Goal: Task Accomplishment & Management: Use online tool/utility

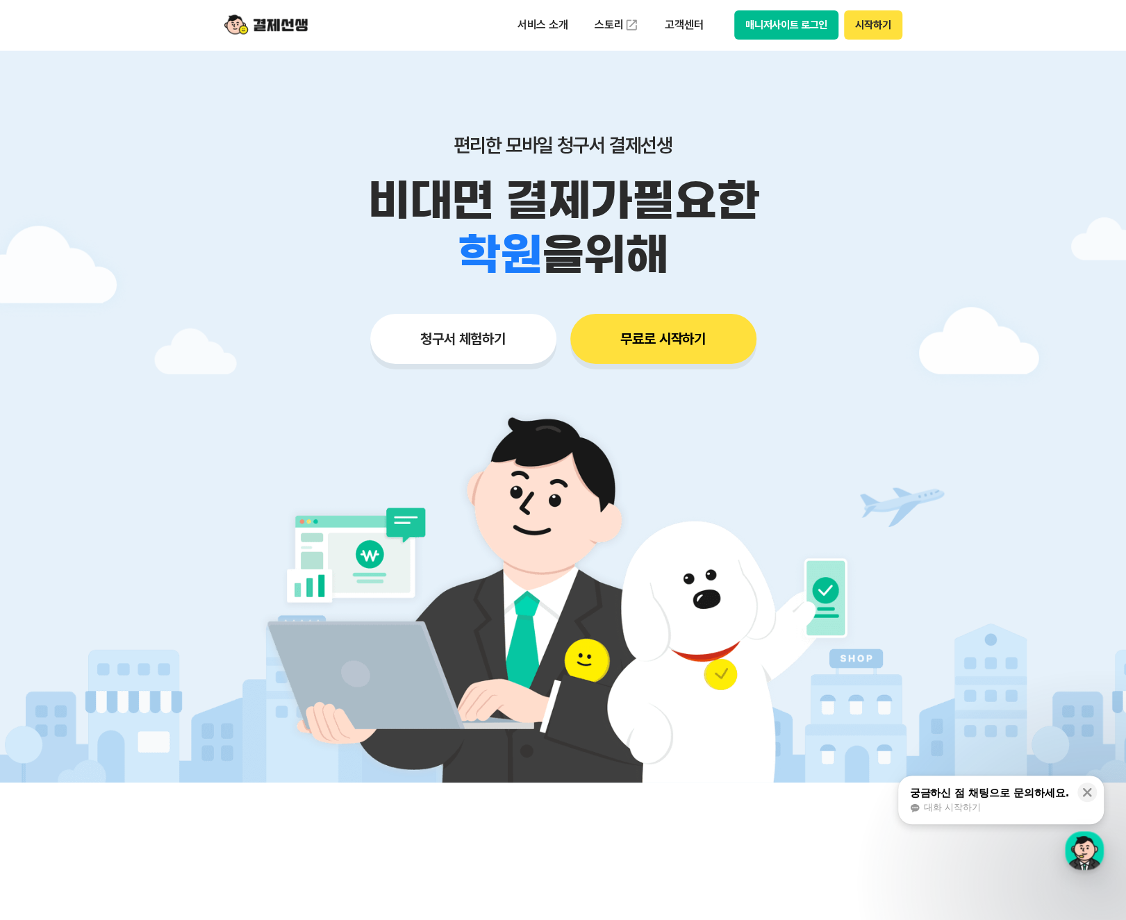
click at [274, 26] on img at bounding box center [265, 25] width 83 height 26
click at [906, 38] on div "서비스 소개 스토리 고객센터 매니저사이트 로그인 시작하기" at bounding box center [563, 25] width 711 height 50
click at [777, 27] on button "매니저사이트 로그인" at bounding box center [786, 24] width 105 height 29
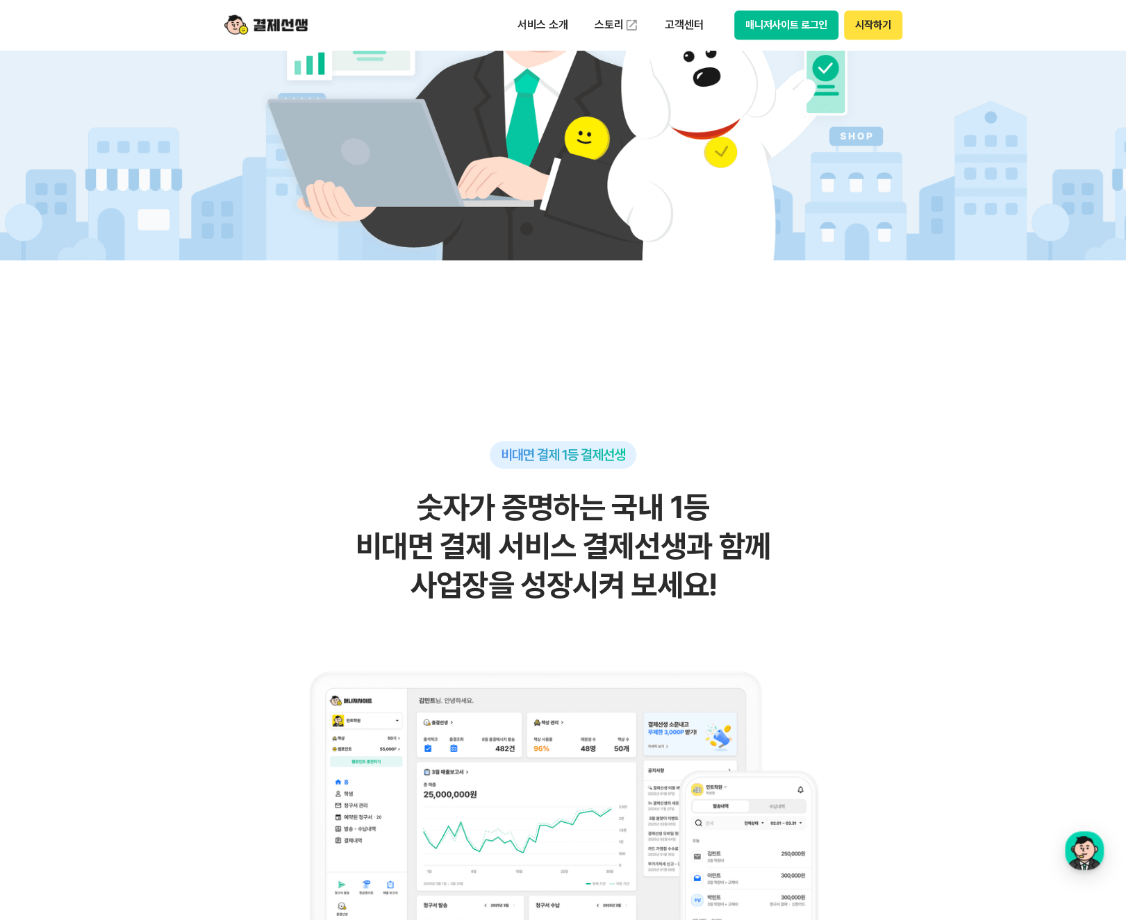
scroll to position [695, 0]
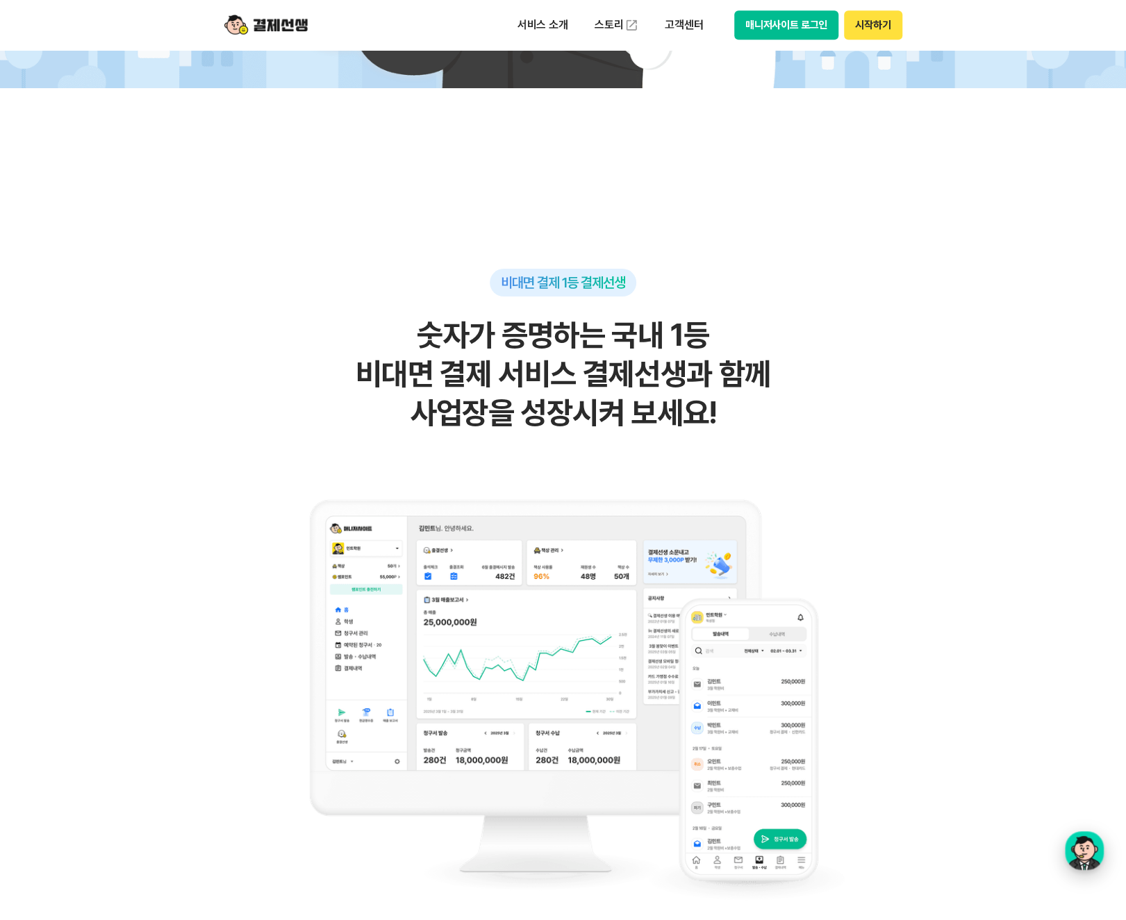
click at [1080, 858] on div "button" at bounding box center [1084, 851] width 39 height 39
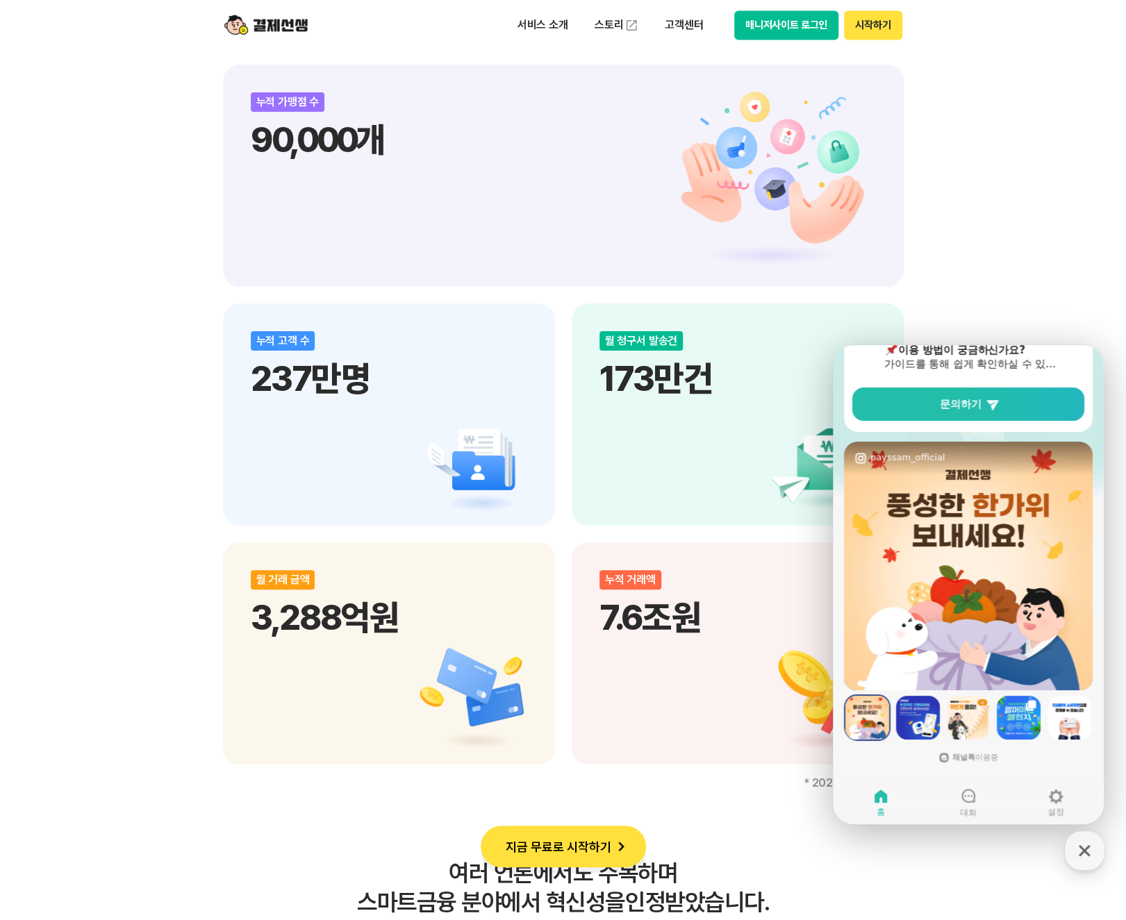
scroll to position [1737, 0]
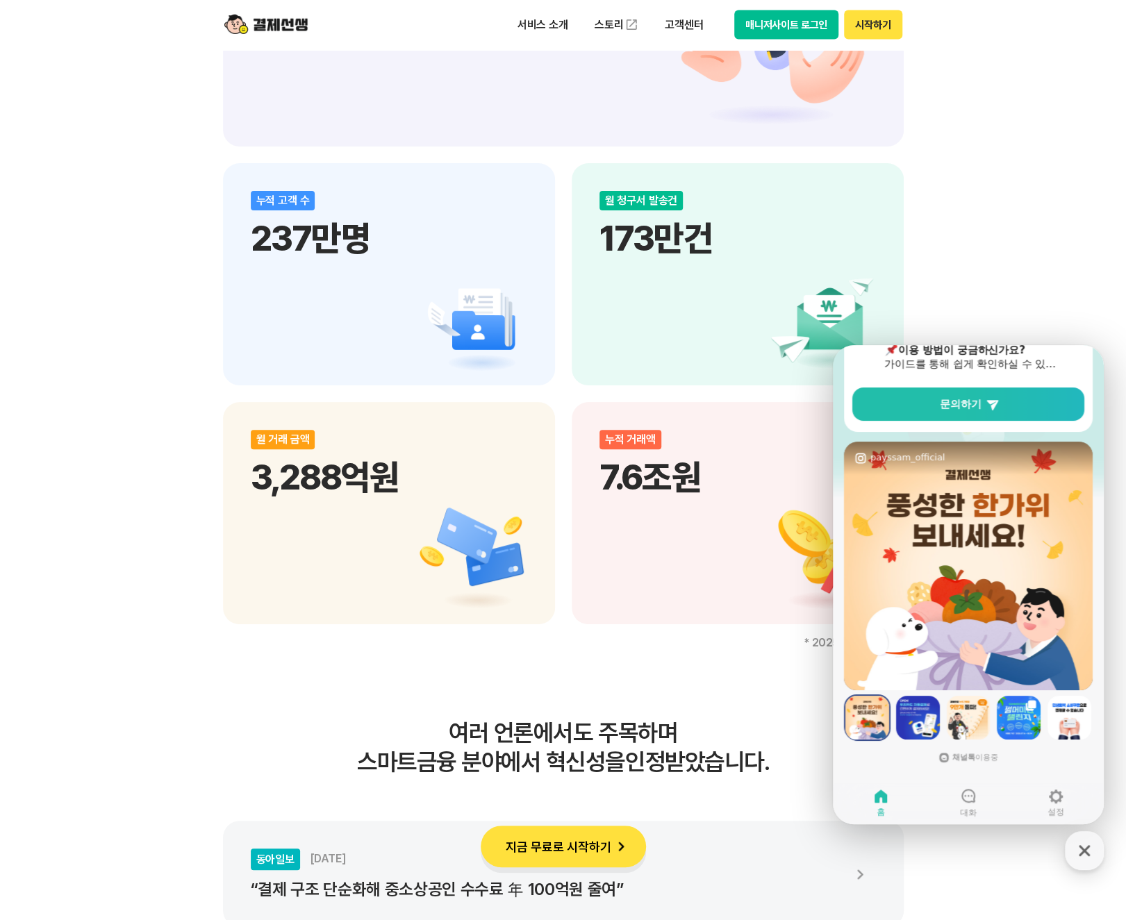
click at [552, 841] on button "지금 무료로 시작하기" at bounding box center [563, 847] width 165 height 42
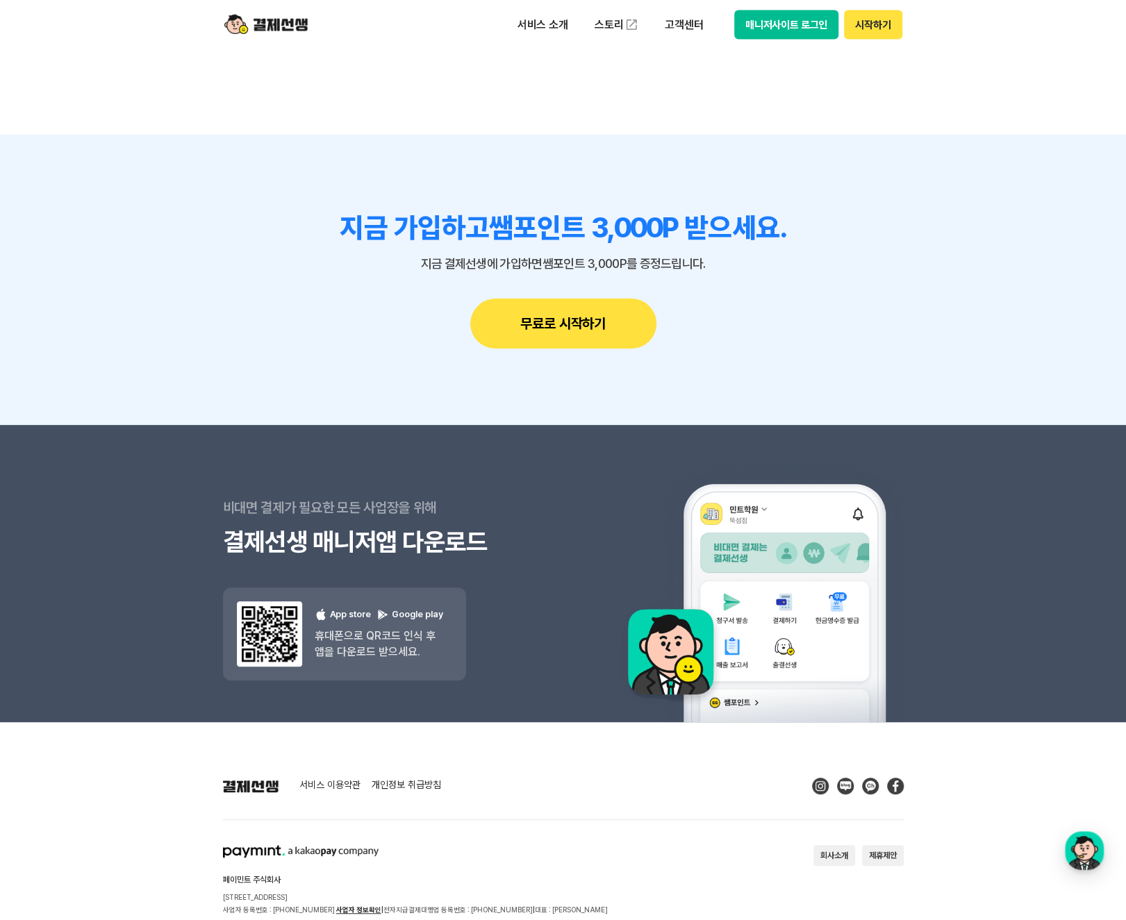
scroll to position [12159, 0]
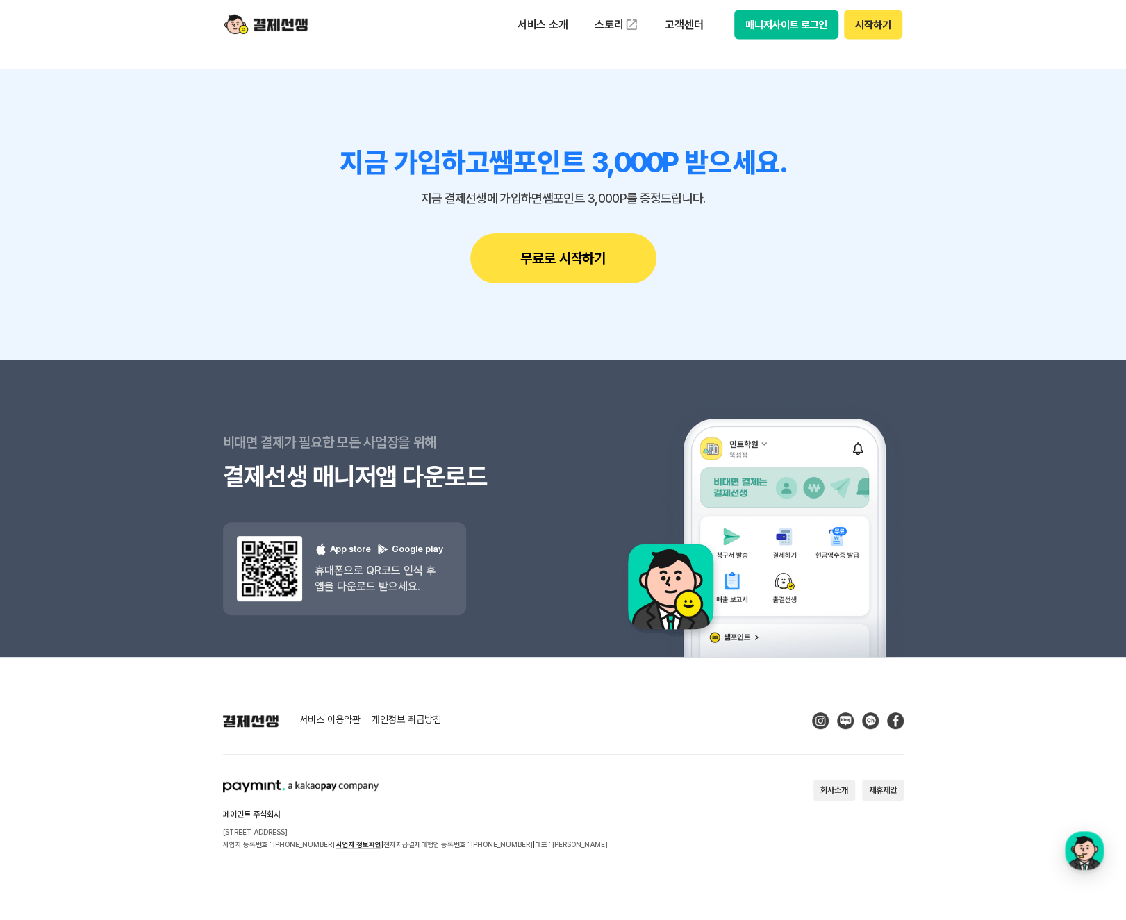
click at [846, 791] on button "회사소개" at bounding box center [835, 790] width 42 height 21
click at [271, 26] on img at bounding box center [265, 25] width 83 height 26
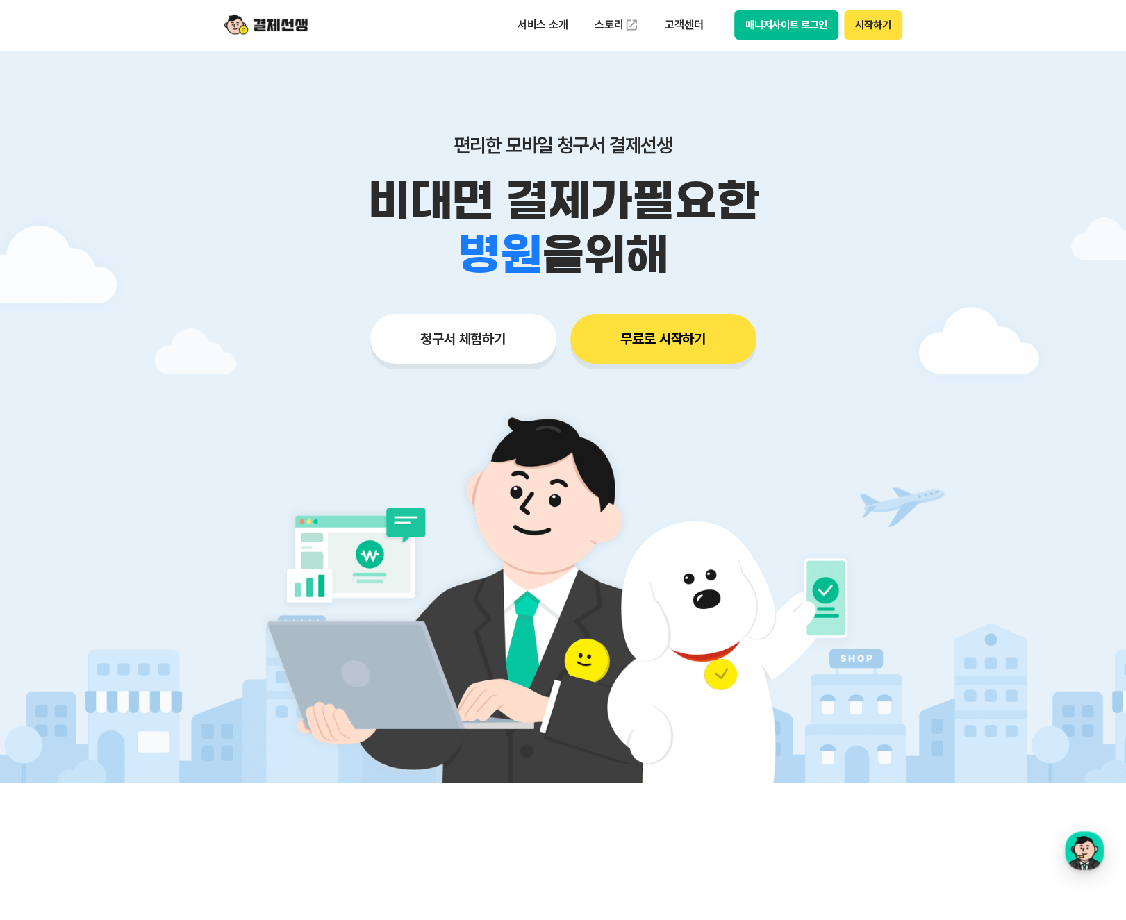
click at [495, 336] on button "청구서 체험하기" at bounding box center [463, 339] width 186 height 50
